Goal: Find specific page/section

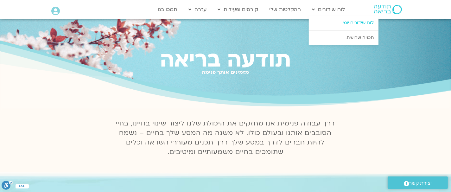
click at [340, 21] on link "לוח שידורים יומי" at bounding box center [344, 23] width 70 height 15
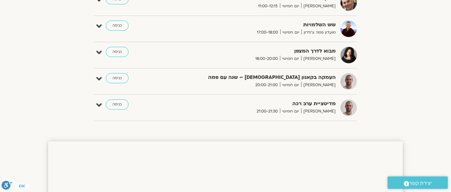
scroll to position [319, 0]
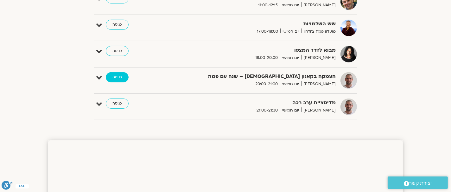
click at [117, 75] on link "כניסה" at bounding box center [117, 77] width 23 height 10
